Goal: Find specific page/section: Find specific page/section

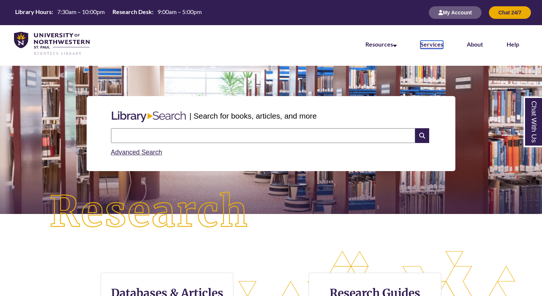
click at [432, 46] on link "Services" at bounding box center [432, 45] width 23 height 8
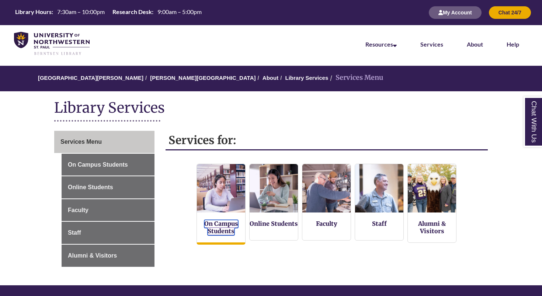
click at [219, 222] on link "On Campus Students" at bounding box center [221, 227] width 34 height 15
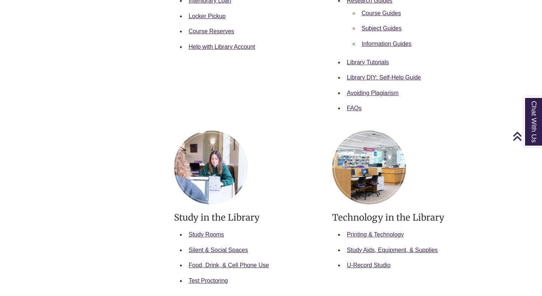
scroll to position [292, 0]
click at [208, 234] on link "Study Rooms" at bounding box center [206, 234] width 35 height 6
